Goal: Find specific page/section: Find specific page/section

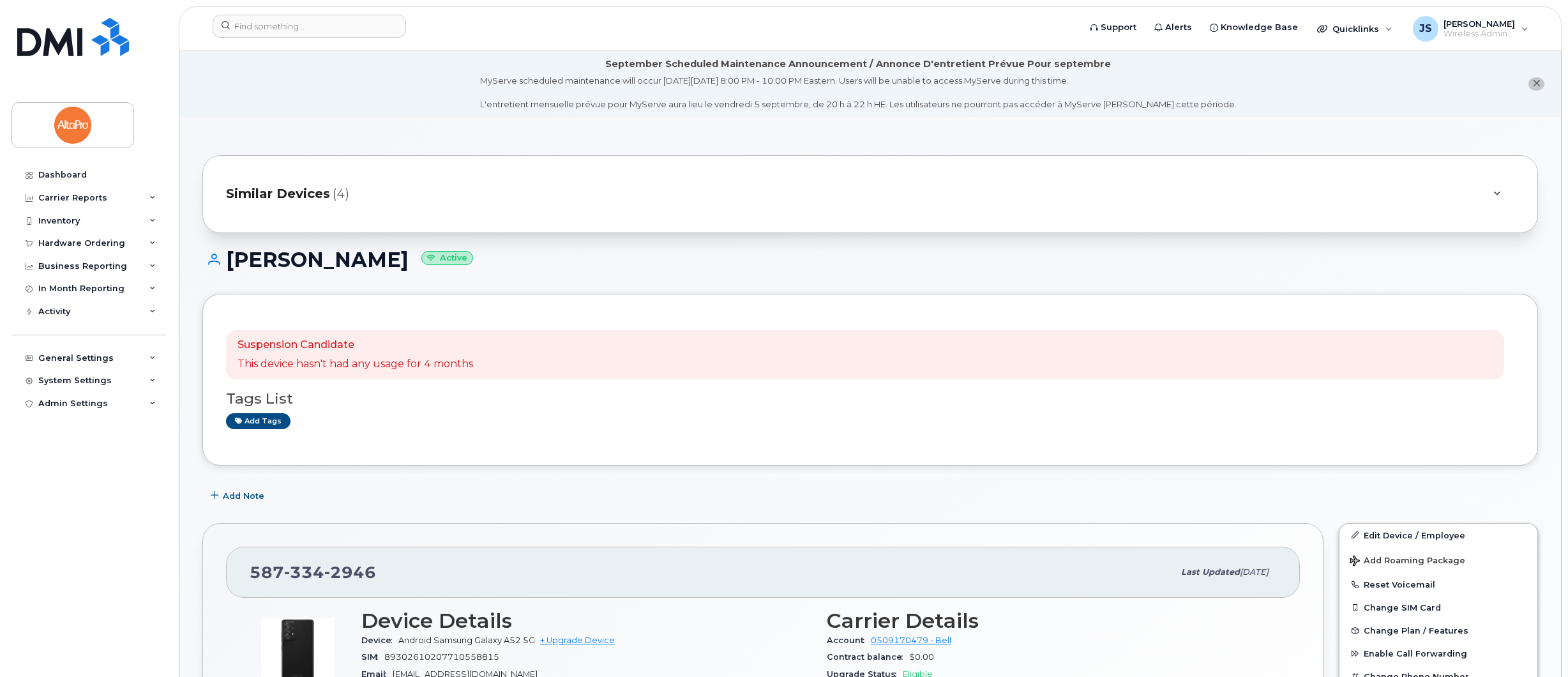
scroll to position [354, 0]
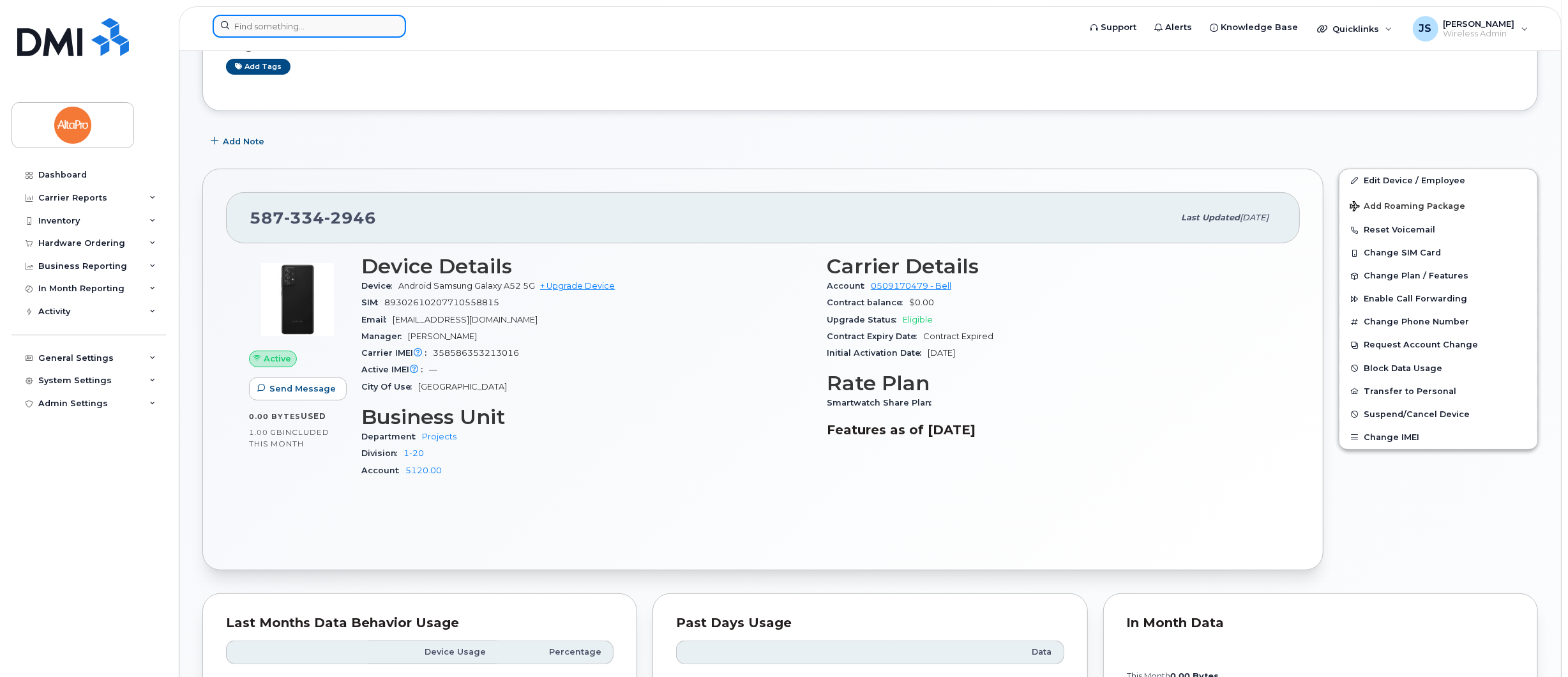
click at [347, 25] on input at bounding box center [309, 26] width 193 height 23
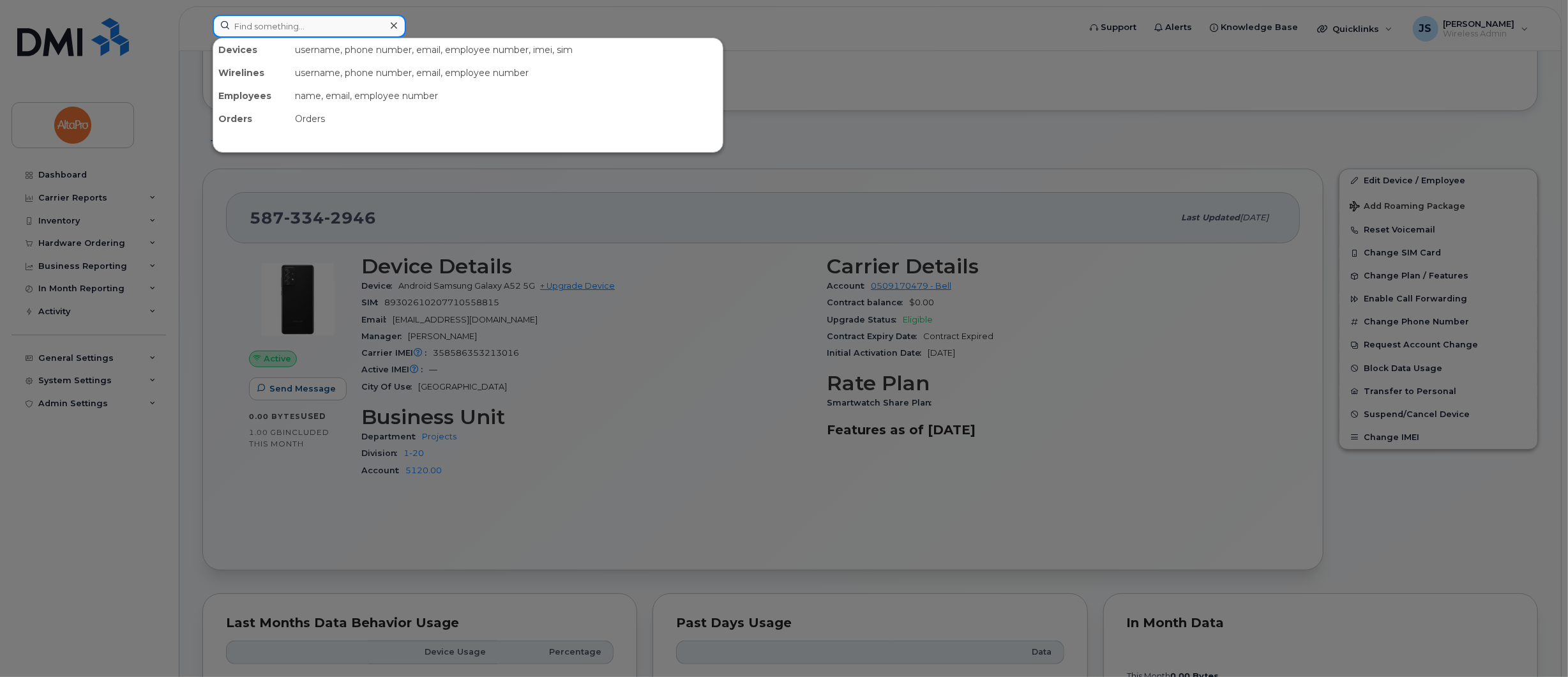
paste input "780-777-3146"
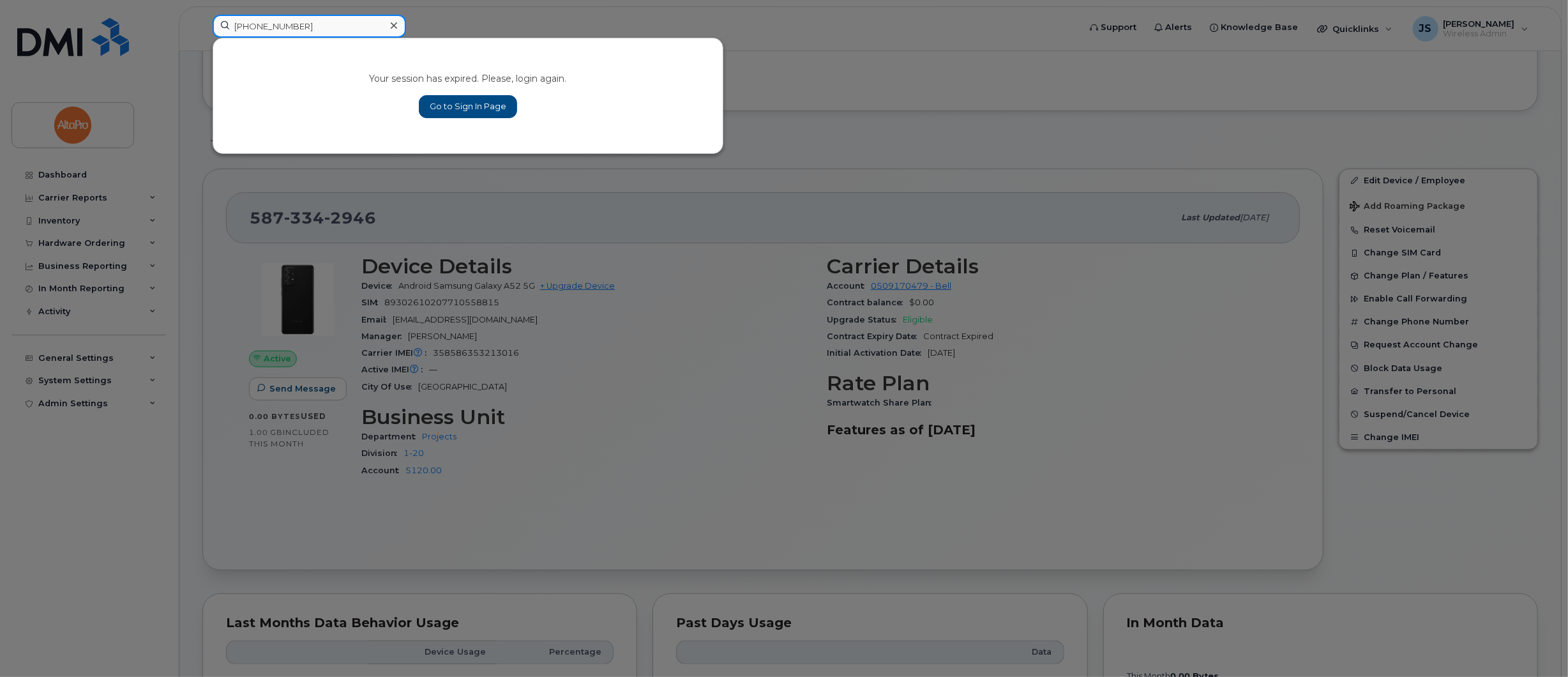
type input "780-777-3146"
click at [467, 107] on link "Go to Sign In Page" at bounding box center [468, 106] width 98 height 23
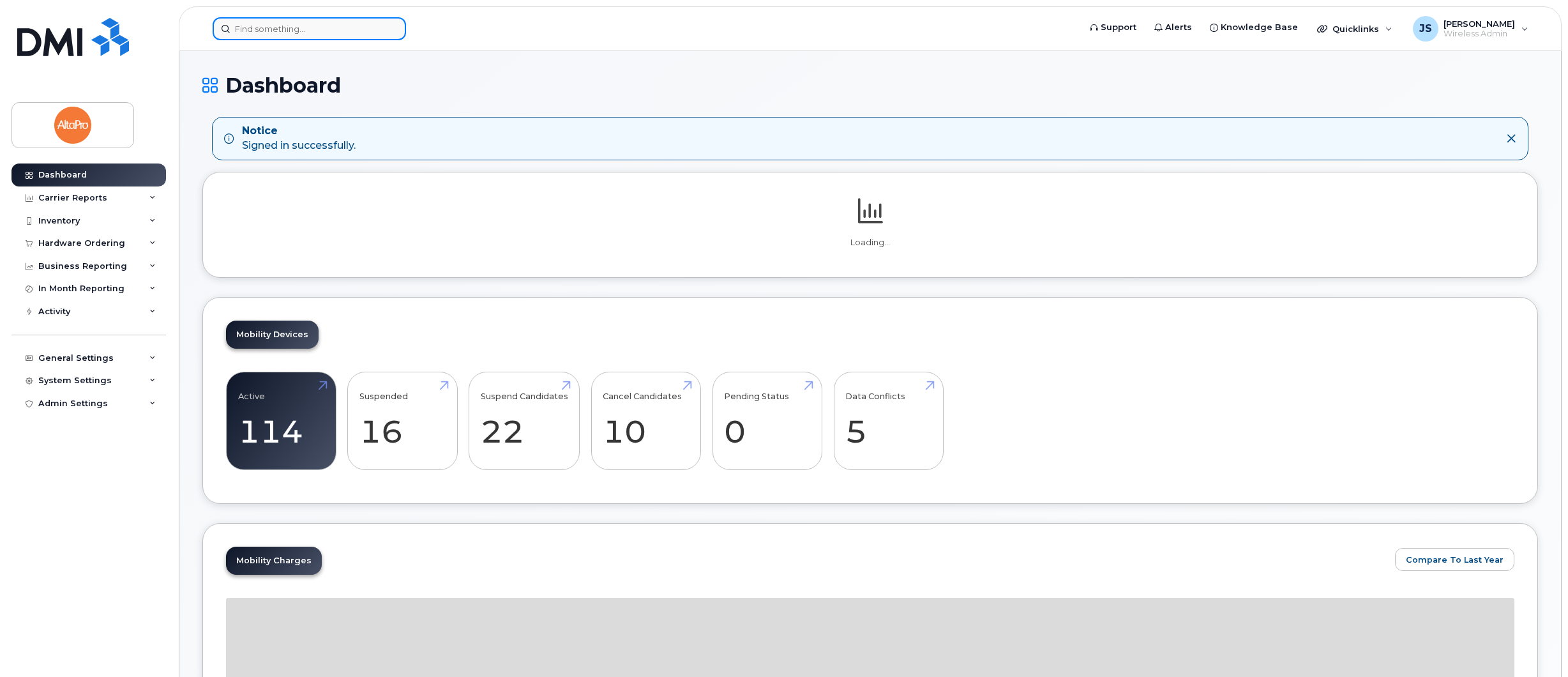
click at [269, 33] on input at bounding box center [309, 29] width 193 height 23
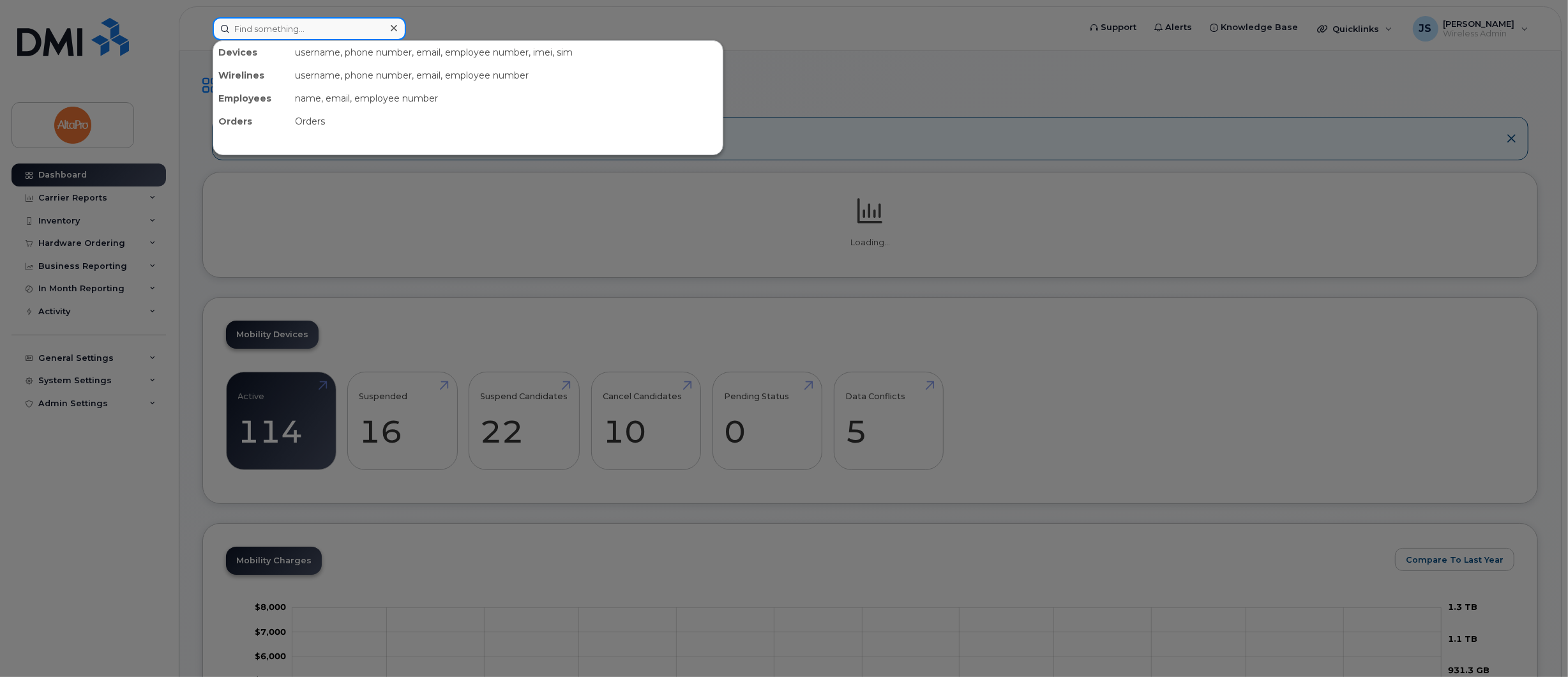
click at [263, 27] on input at bounding box center [309, 29] width 193 height 23
paste input "780-777-3146"
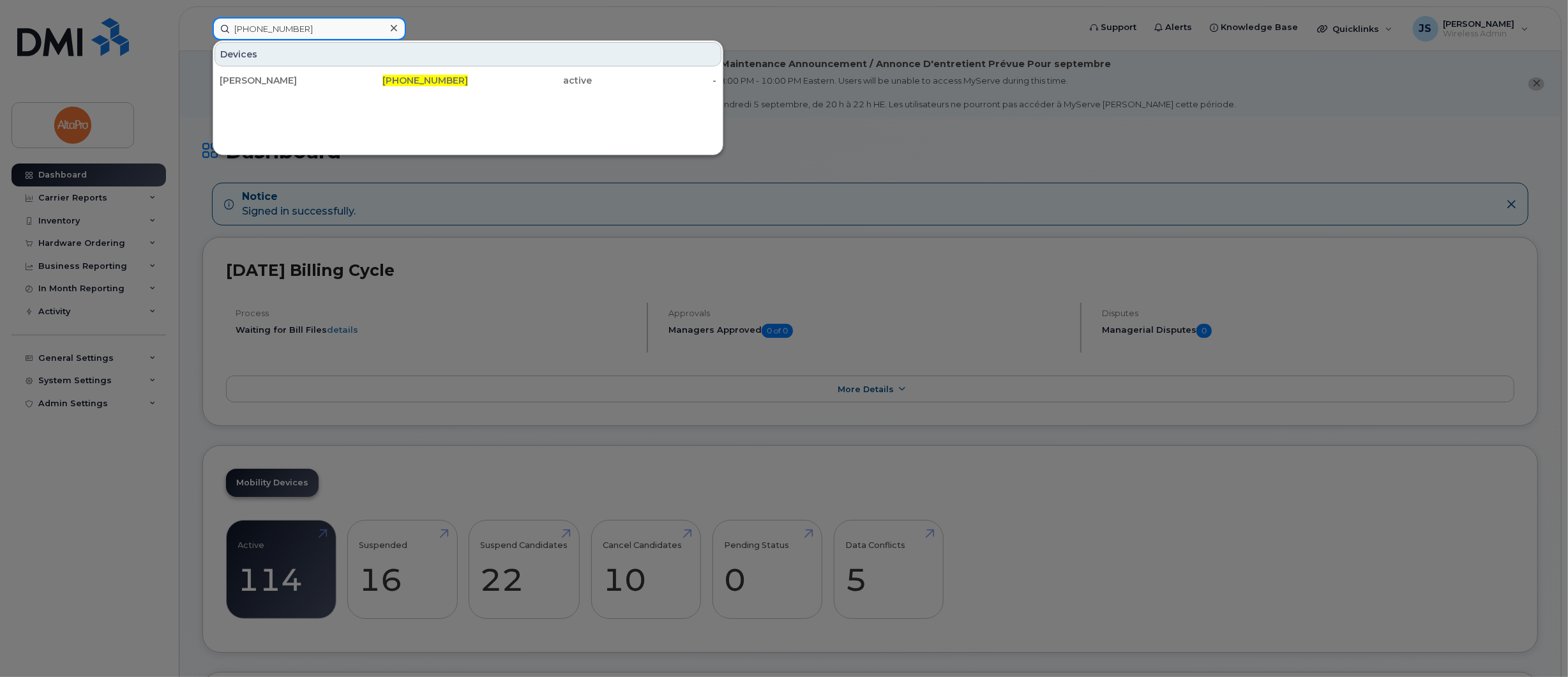
type input "780-777-3146"
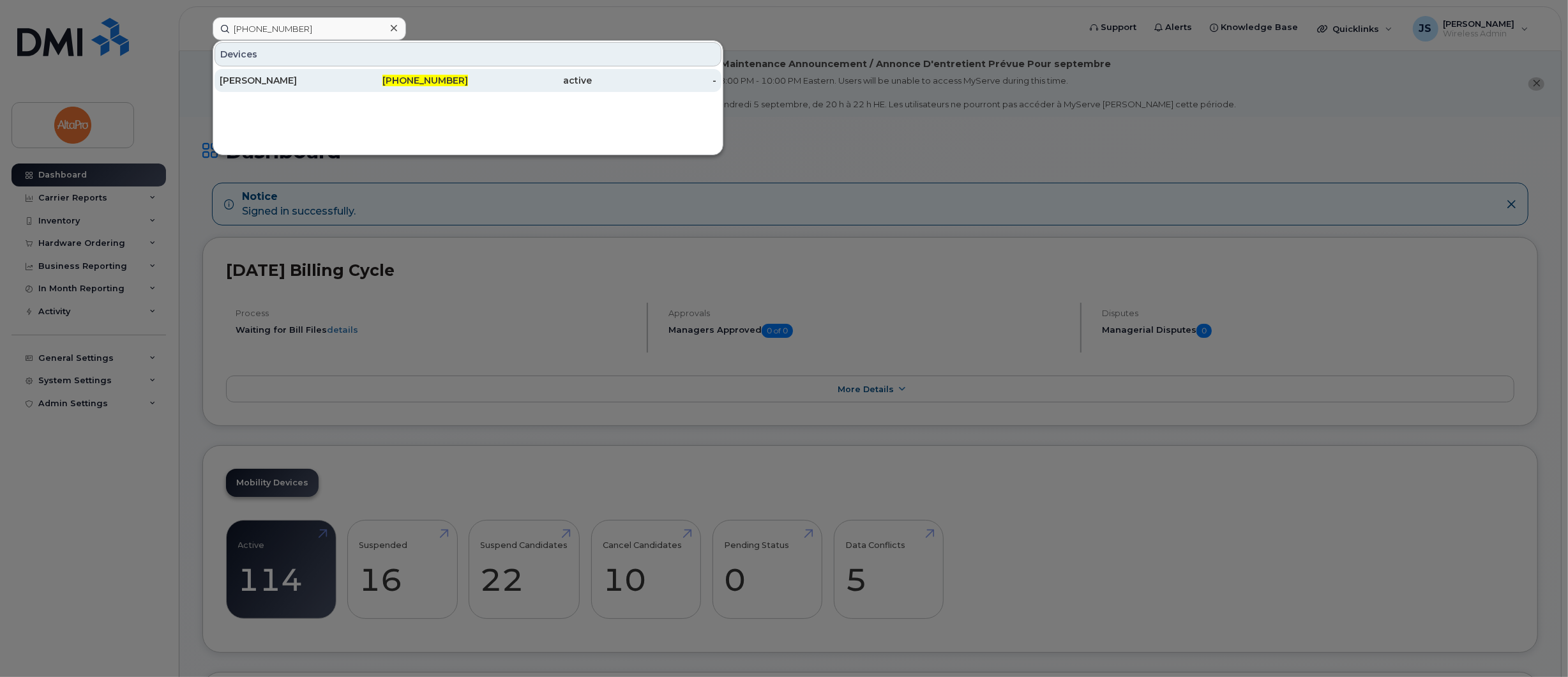
click at [274, 83] on div "[PERSON_NAME]" at bounding box center [282, 80] width 124 height 13
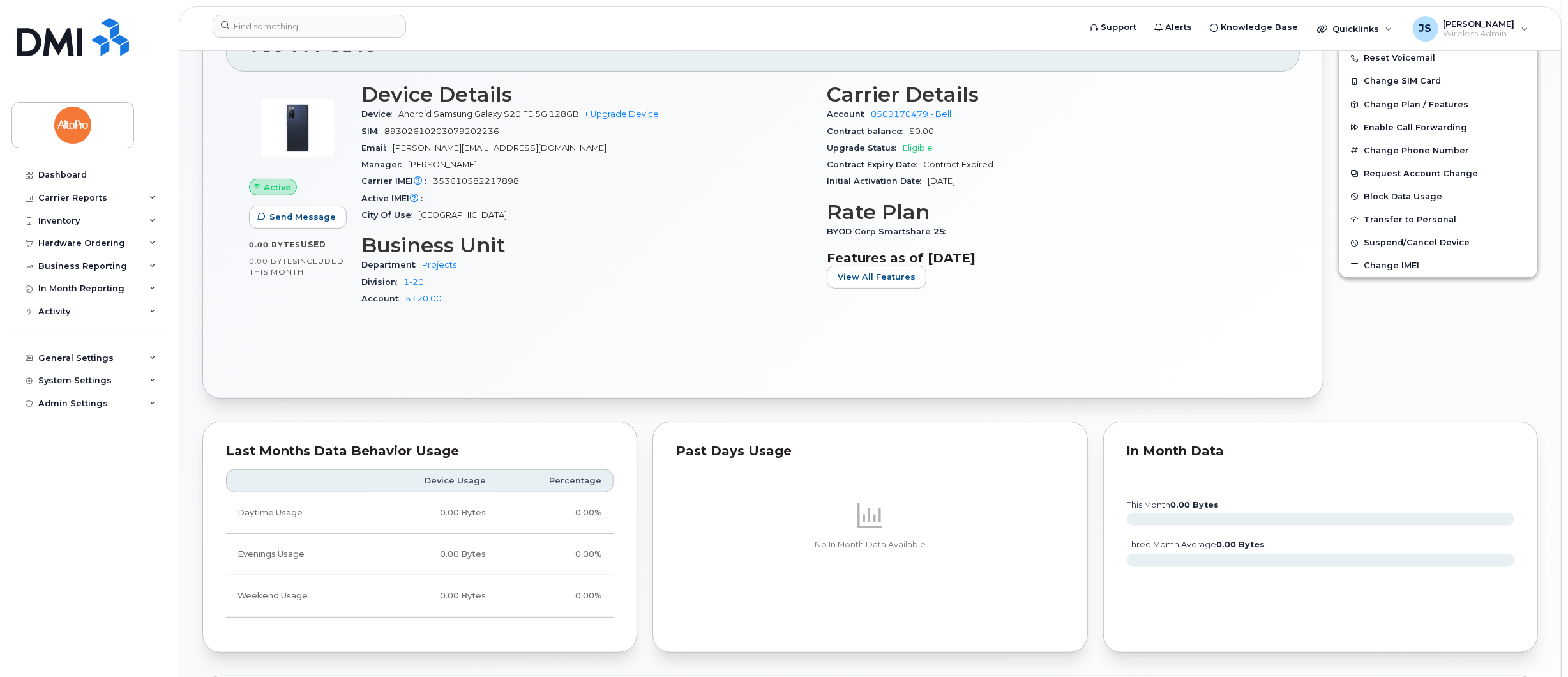
scroll to position [392, 0]
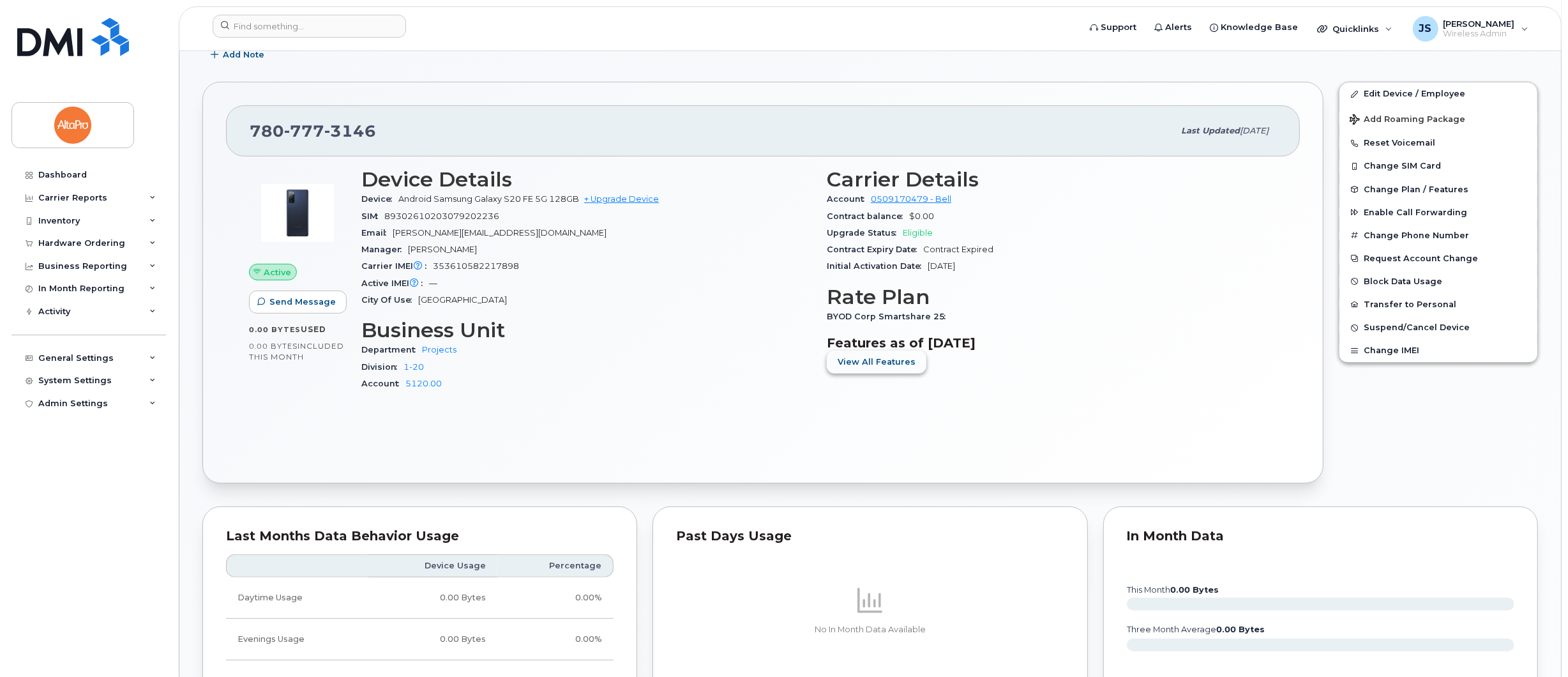
click at [871, 360] on span "View All Features" at bounding box center [876, 361] width 78 height 12
